Goal: Task Accomplishment & Management: Complete application form

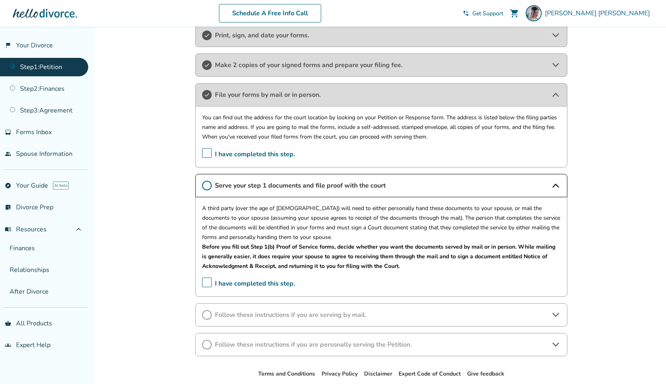
click at [205, 285] on span "I have completed this step." at bounding box center [248, 283] width 93 height 12
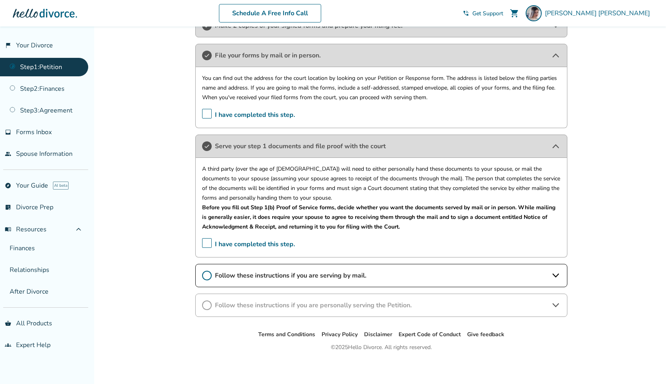
scroll to position [228, 0]
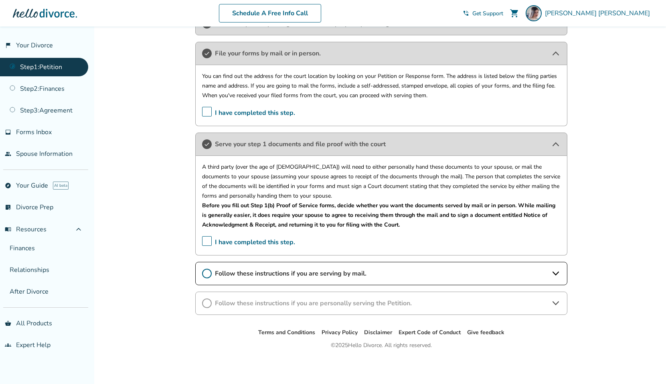
click at [435, 270] on span "Follow these instructions if you are serving by mail." at bounding box center [381, 273] width 333 height 9
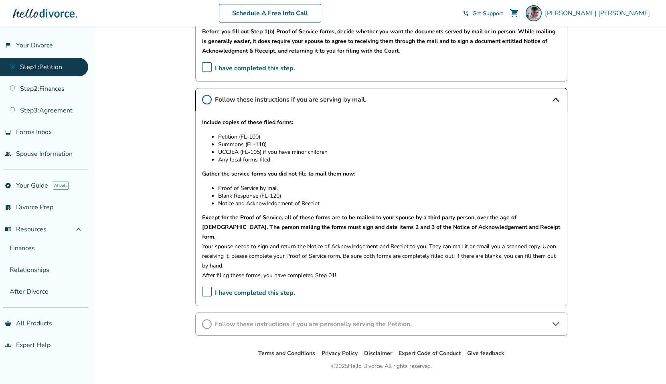
scroll to position [401, 0]
click at [207, 287] on span "I have completed this step." at bounding box center [248, 293] width 93 height 12
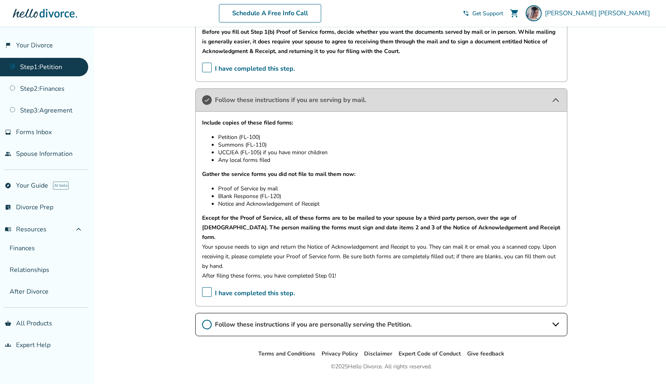
click at [542, 92] on div "Follow these instructions if you are serving by mail." at bounding box center [381, 99] width 372 height 23
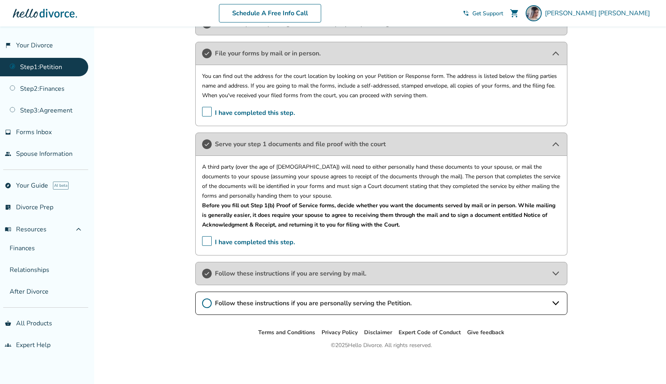
scroll to position [228, 0]
click at [353, 303] on span "Follow these instructions if you are personally serving the Petition." at bounding box center [381, 303] width 333 height 9
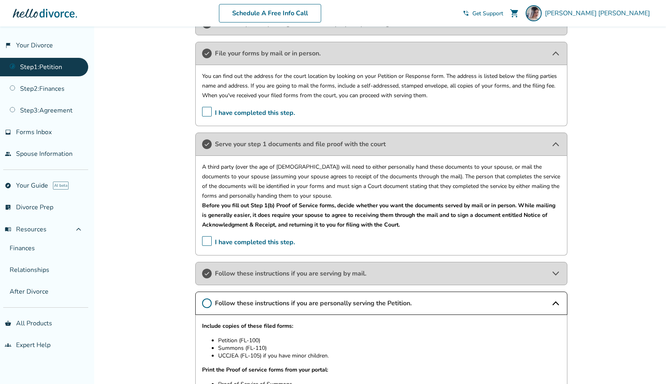
scroll to position [386, 0]
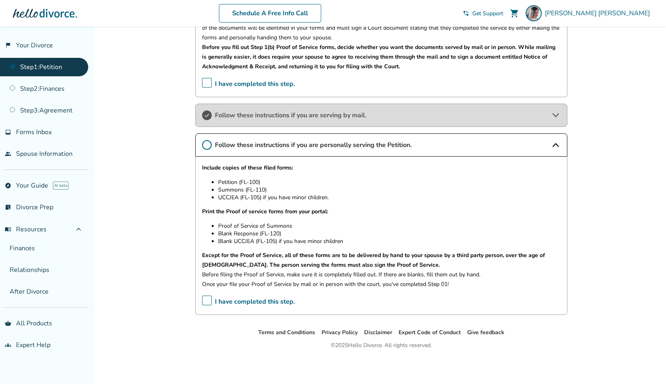
click at [209, 303] on span "I have completed this step." at bounding box center [248, 301] width 93 height 12
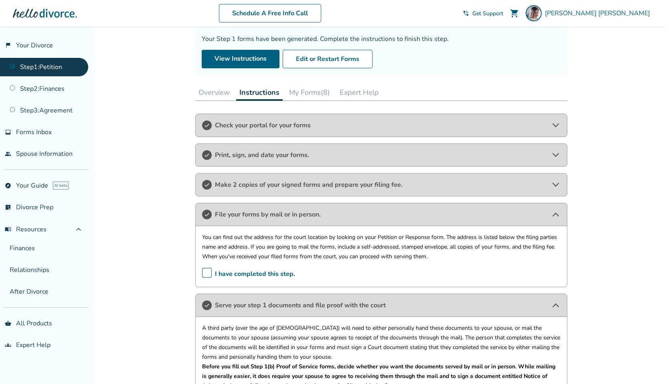
scroll to position [0, 0]
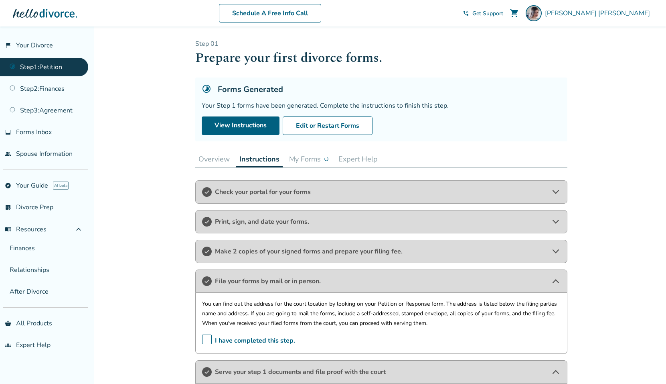
click at [223, 159] on button "Overview" at bounding box center [214, 159] width 38 height 16
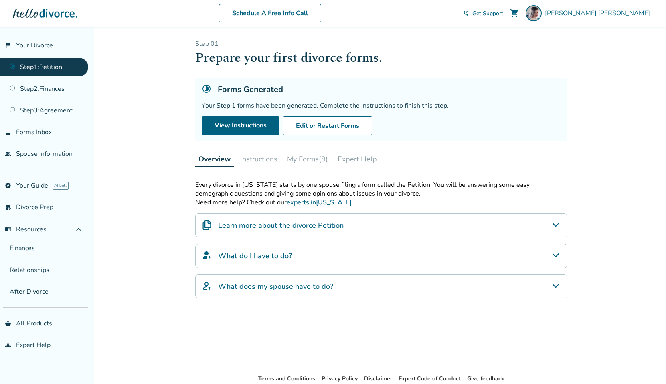
click at [274, 161] on button "Instructions" at bounding box center [259, 159] width 44 height 16
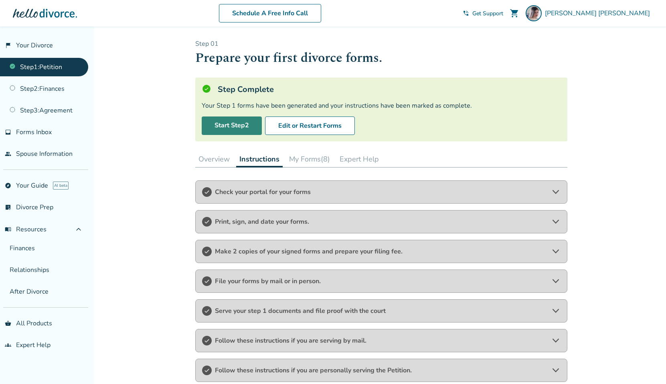
click at [215, 123] on link "Start Step 2" at bounding box center [232, 125] width 60 height 18
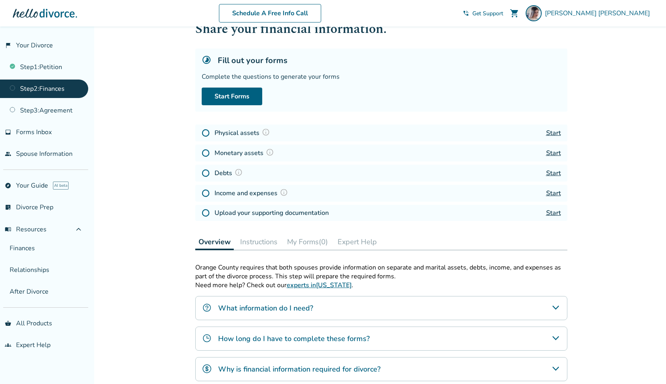
scroll to position [71, 0]
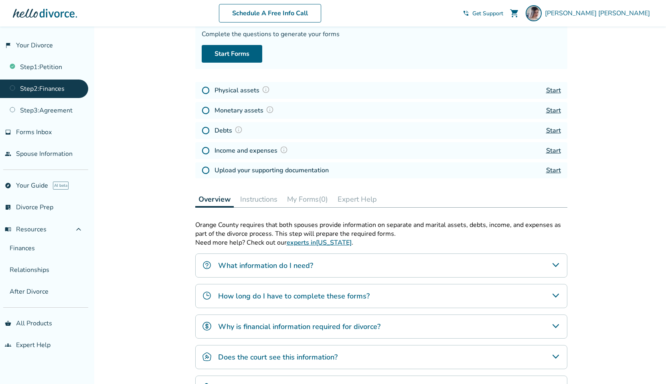
click at [385, 260] on div "What information do I need?" at bounding box center [381, 265] width 372 height 24
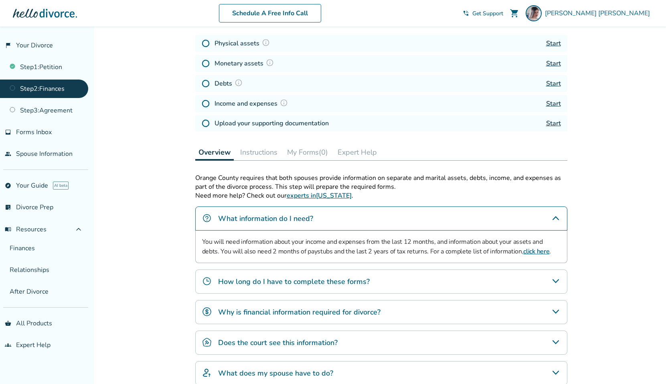
scroll to position [136, 0]
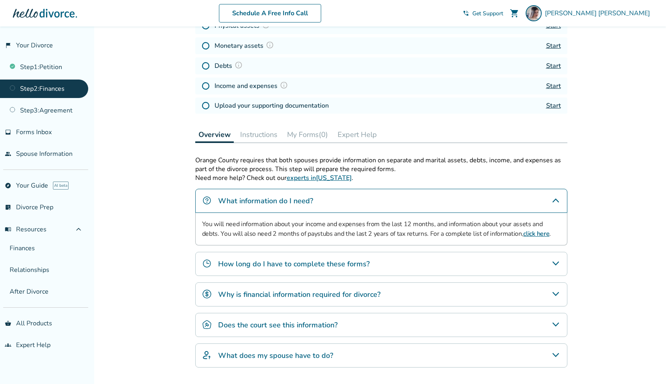
click at [404, 297] on div "Why is financial information required for divorce?" at bounding box center [381, 294] width 372 height 24
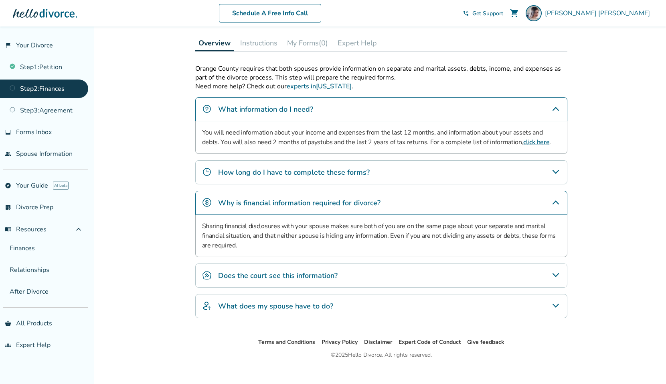
scroll to position [237, 0]
